Goal: Find specific page/section: Find specific page/section

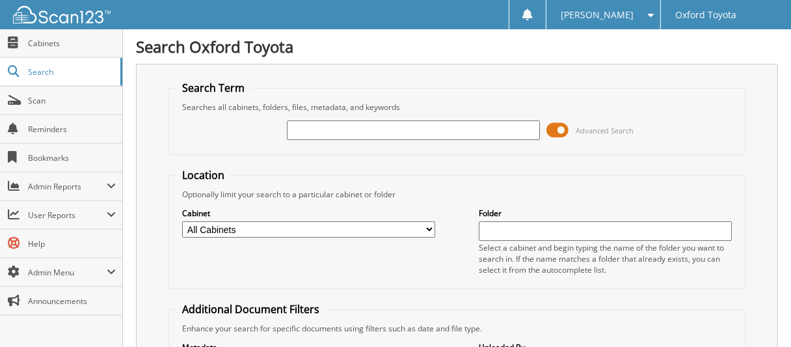
click at [317, 129] on input "text" at bounding box center [413, 130] width 253 height 20
type input "6083462"
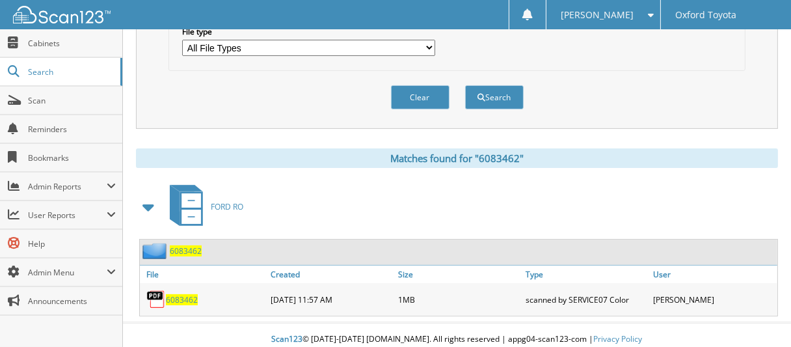
scroll to position [446, 0]
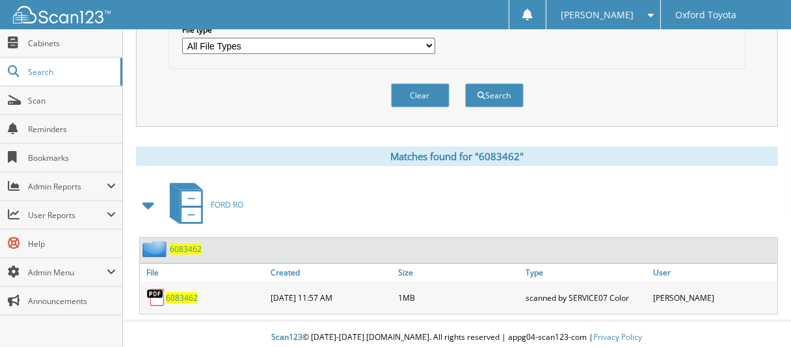
click at [187, 244] on span "6083462" at bounding box center [186, 248] width 32 height 11
